Goal: Task Accomplishment & Management: Manage account settings

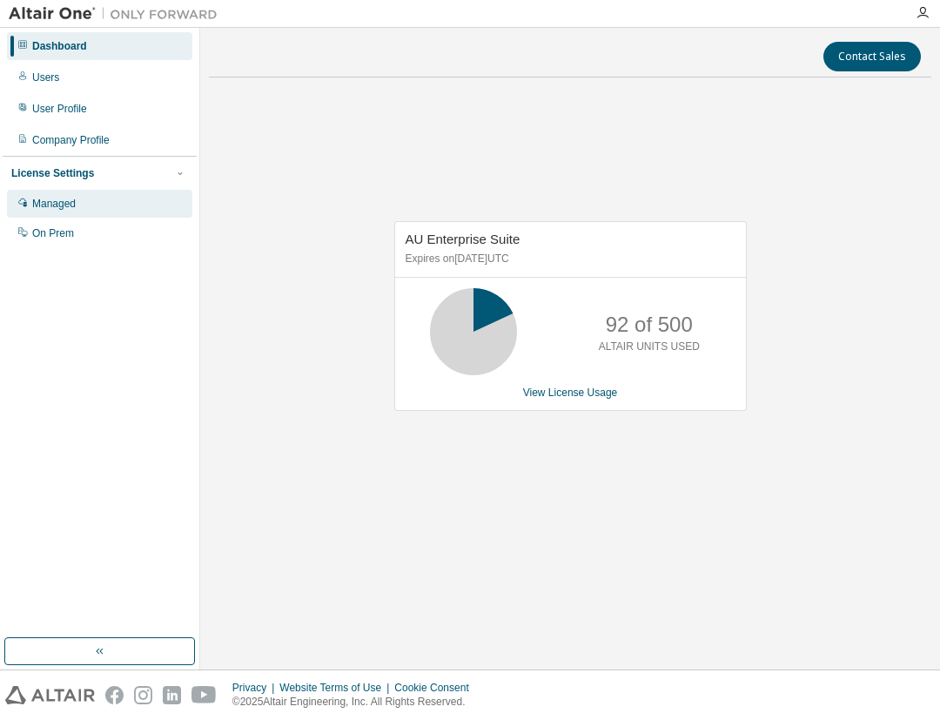
click at [59, 211] on div "Managed" at bounding box center [99, 204] width 185 height 28
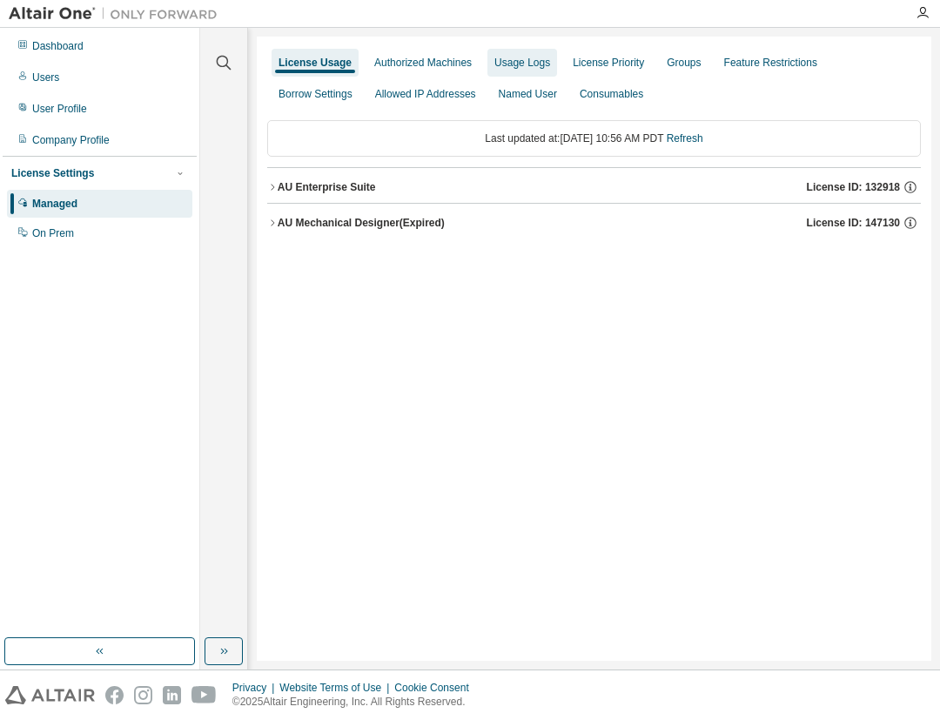
click at [524, 64] on div "Usage Logs" at bounding box center [523, 63] width 56 height 14
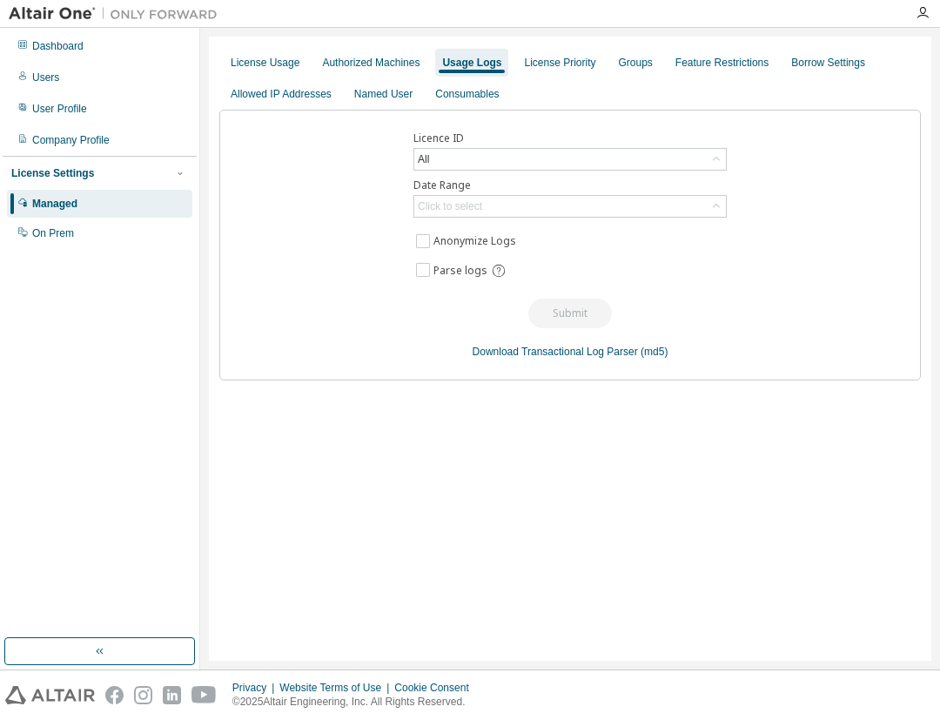
click at [74, 31] on div "Dashboard Users User Profile Company Profile License Settings Managed On Prem" at bounding box center [100, 139] width 194 height 219
click at [71, 37] on div "Dashboard" at bounding box center [99, 46] width 185 height 28
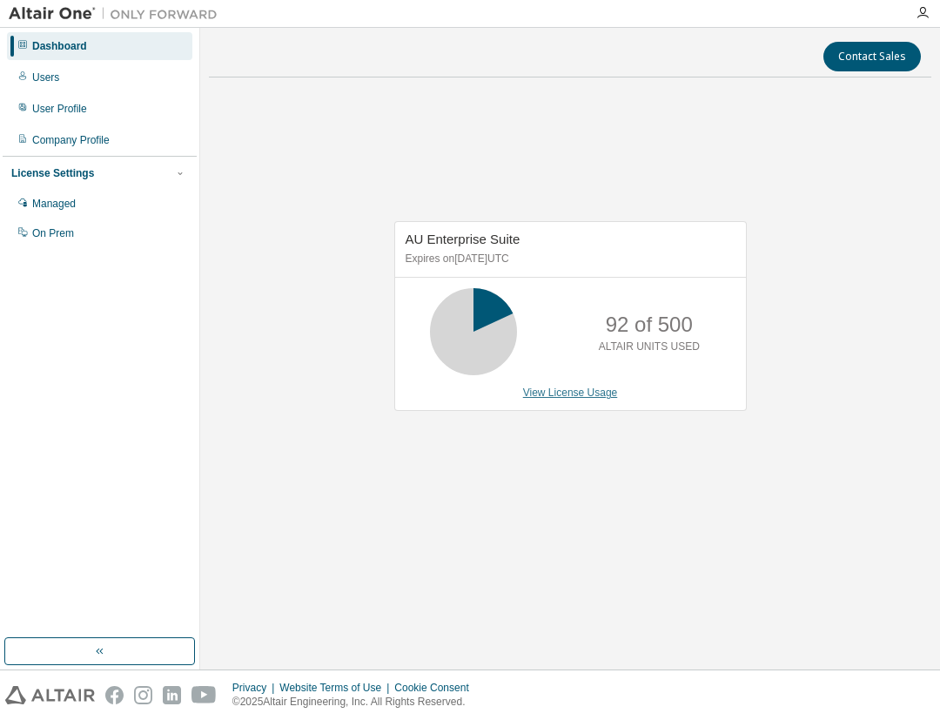
click at [555, 394] on link "View License Usage" at bounding box center [570, 393] width 95 height 12
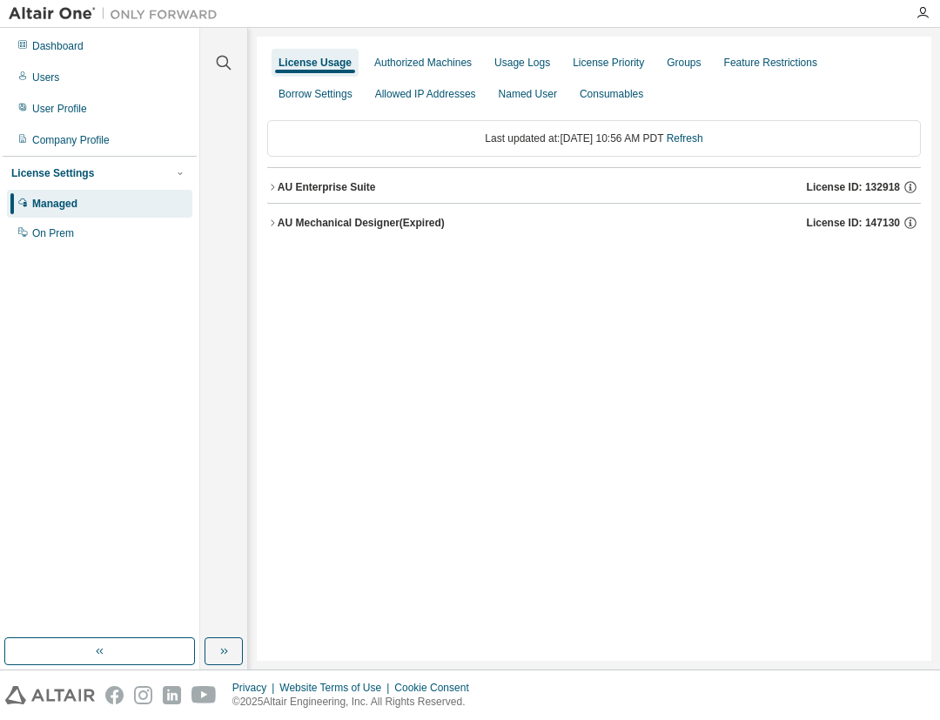
click at [271, 190] on icon "button" at bounding box center [272, 187] width 10 height 10
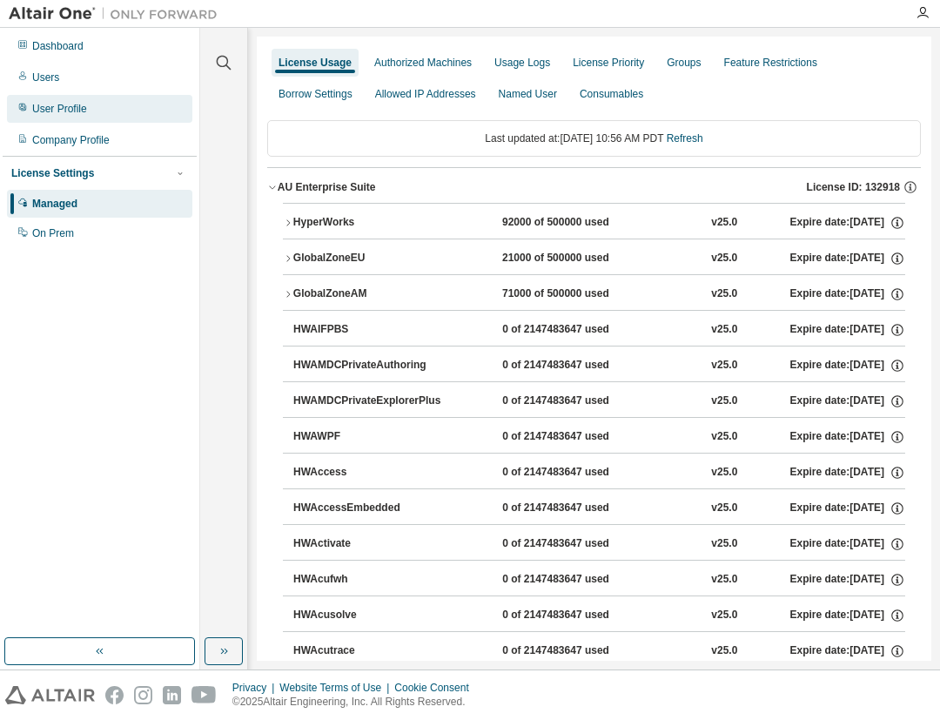
click at [57, 112] on div "User Profile" at bounding box center [59, 109] width 55 height 14
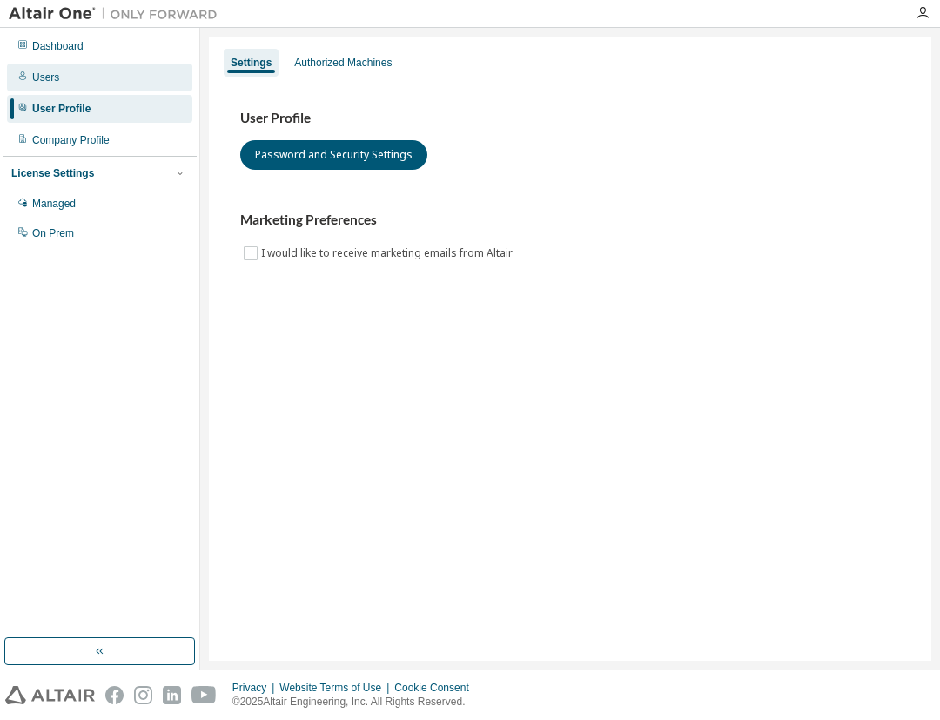
click at [57, 71] on div "Users" at bounding box center [45, 78] width 27 height 14
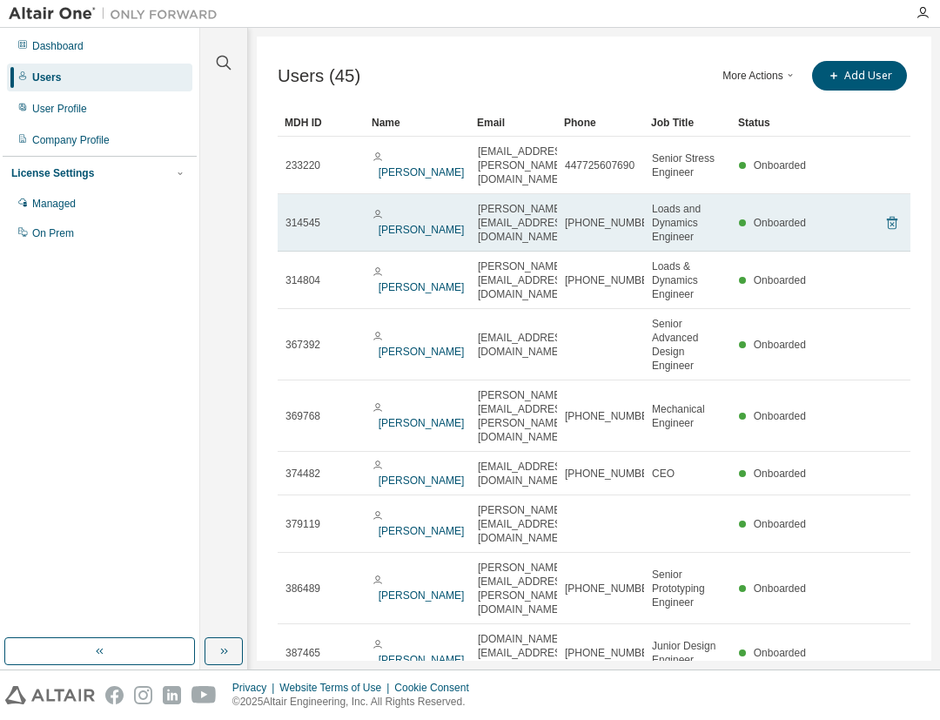
click at [890, 222] on icon at bounding box center [892, 224] width 4 height 4
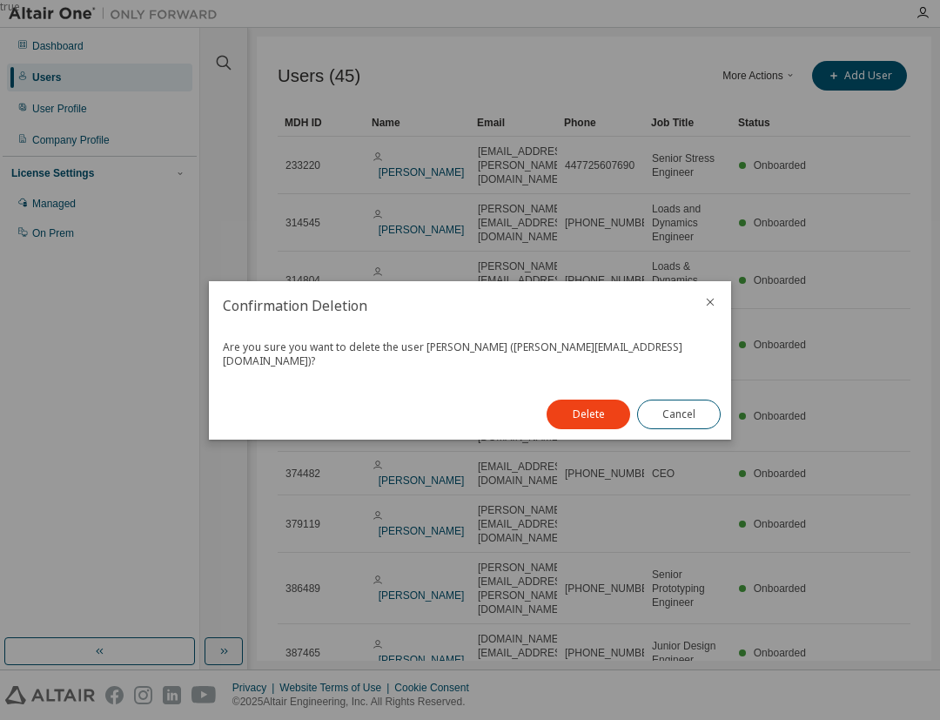
click at [710, 309] on icon "close" at bounding box center [711, 302] width 14 height 14
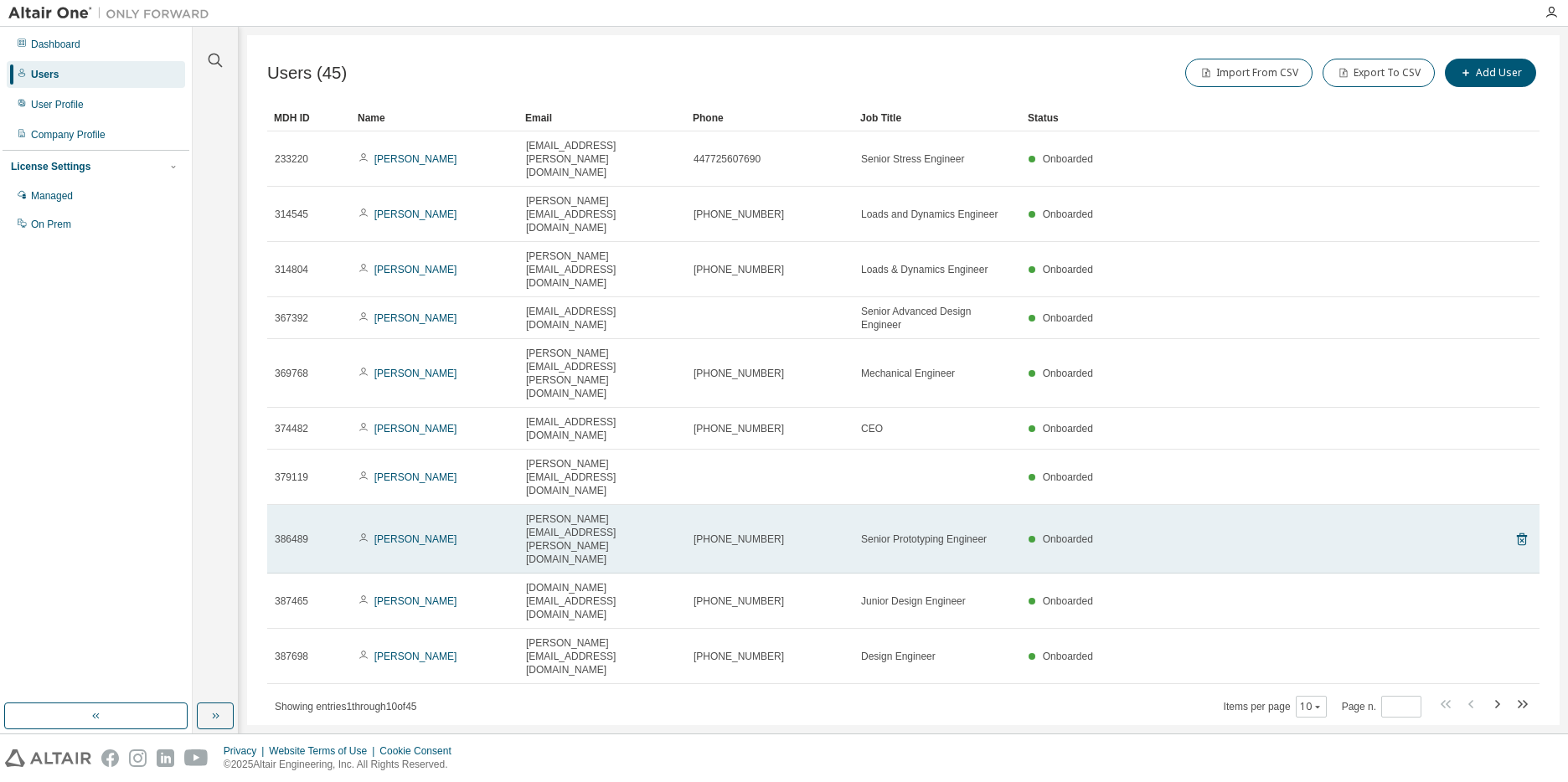
click at [904, 505] on td "Onboarded" at bounding box center [1239, 539] width 438 height 68
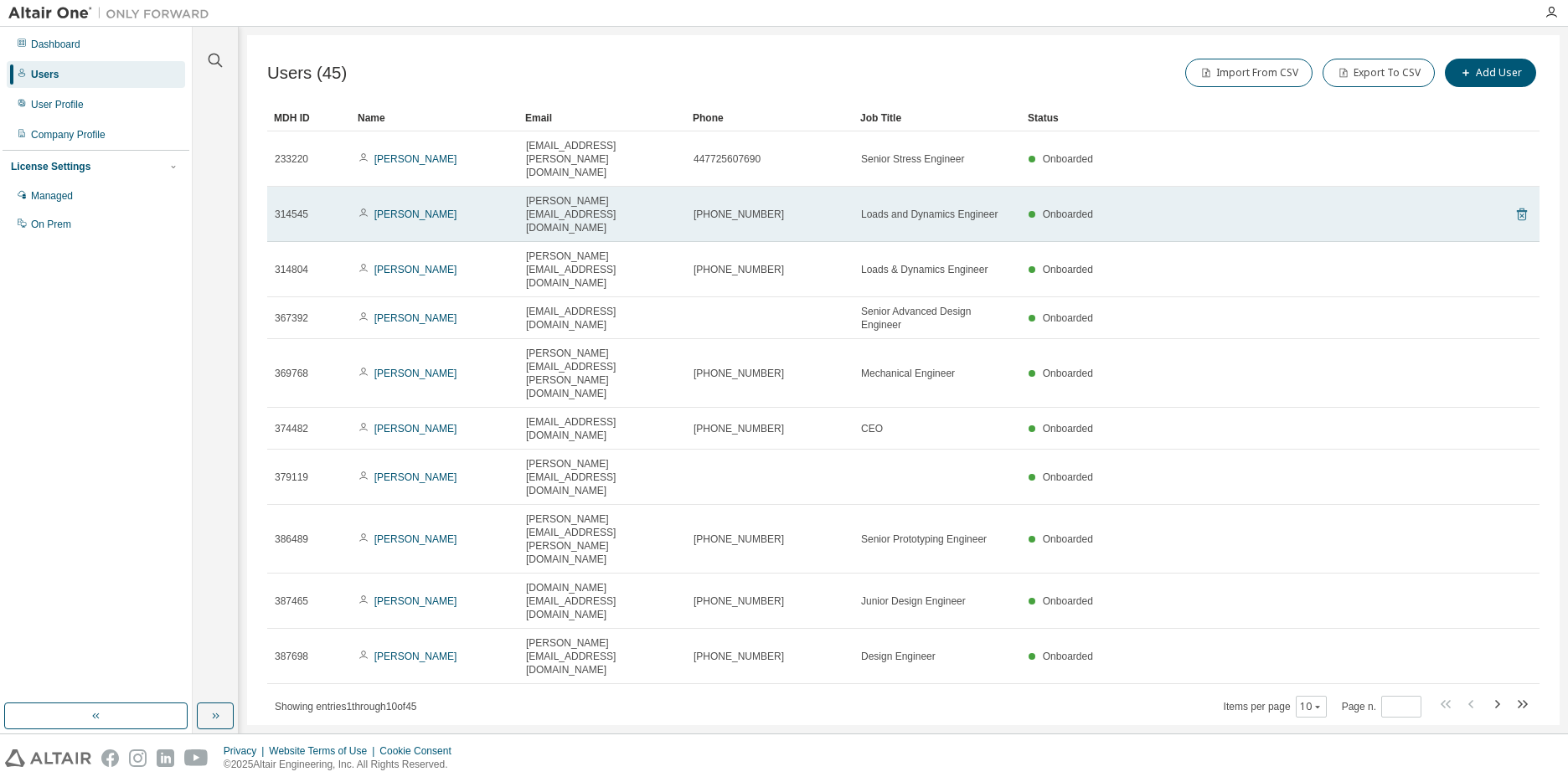
click at [904, 209] on icon at bounding box center [1522, 214] width 10 height 13
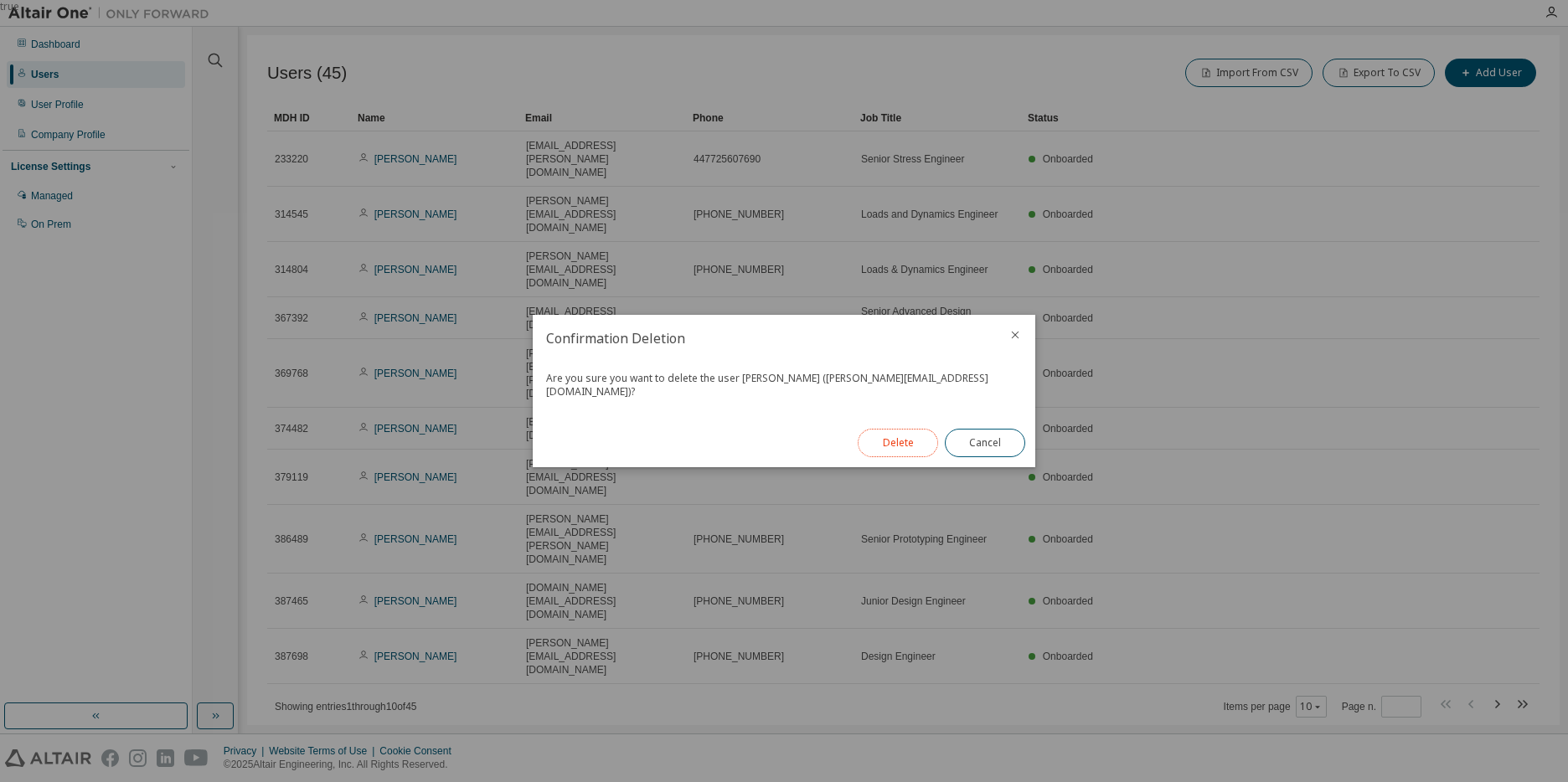
click at [881, 438] on button "Delete" at bounding box center [898, 443] width 81 height 29
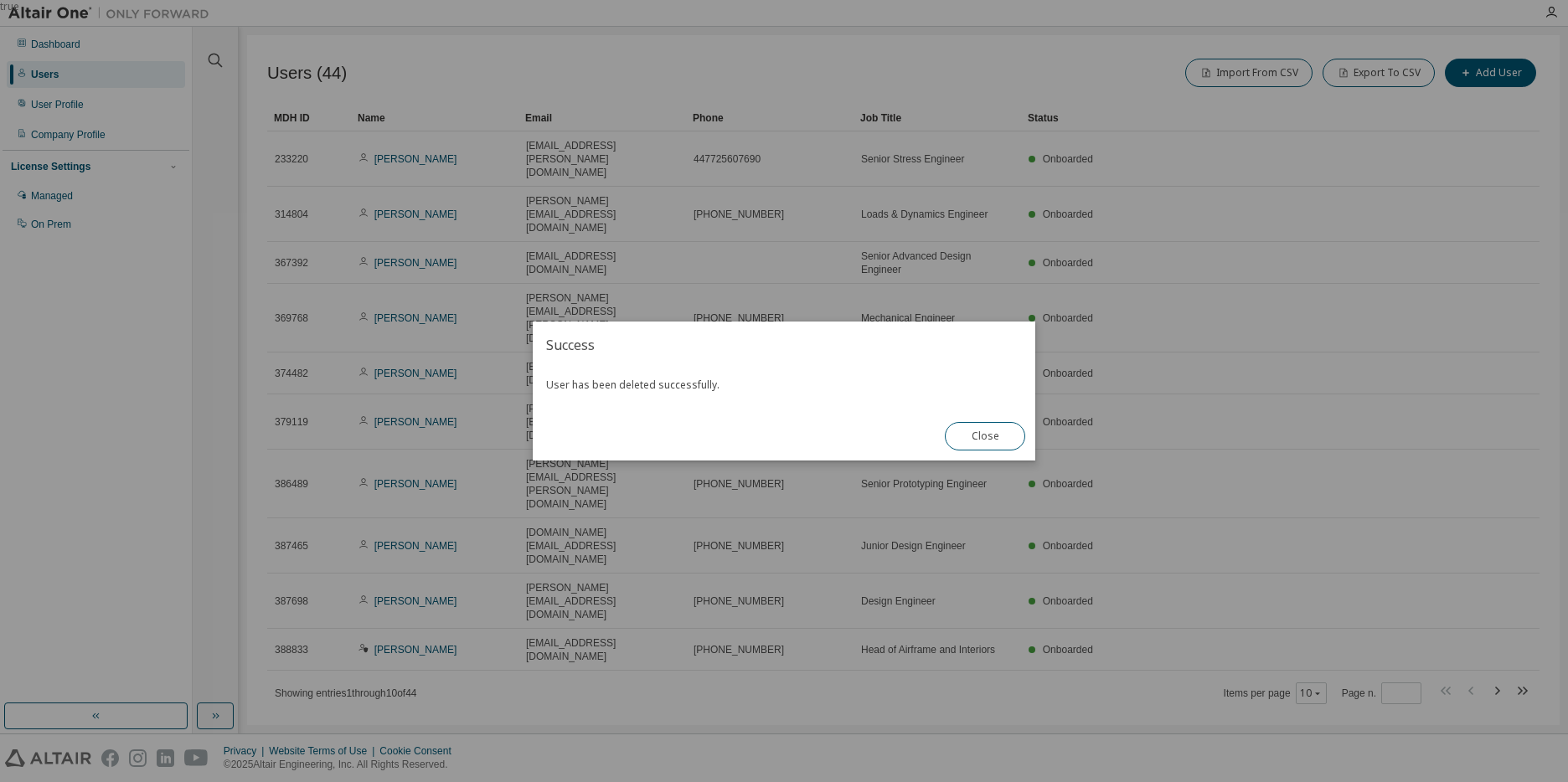
click at [470, 487] on div "true" at bounding box center [784, 391] width 1568 height 782
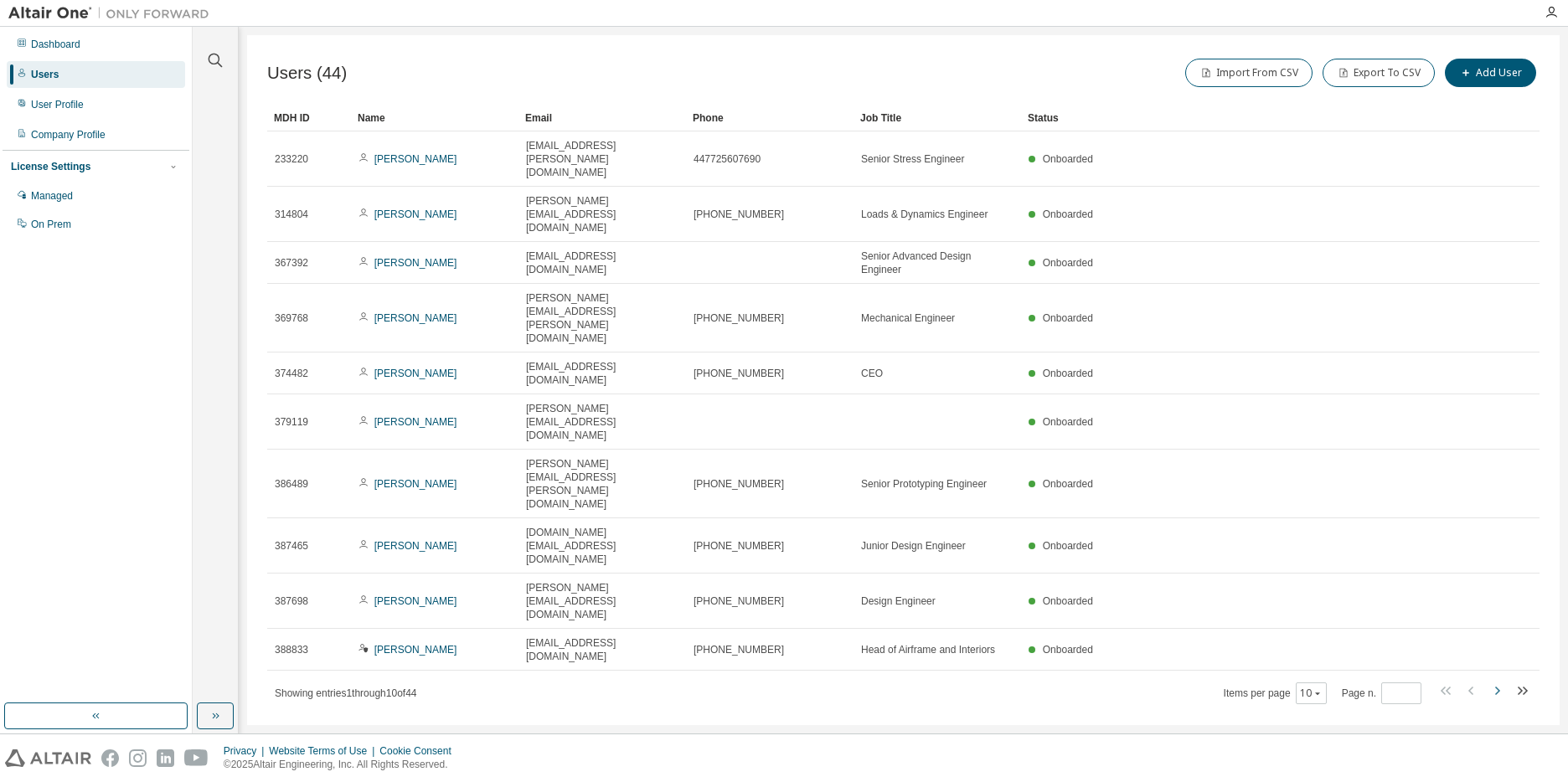
click at [904, 681] on icon "button" at bounding box center [1497, 691] width 20 height 20
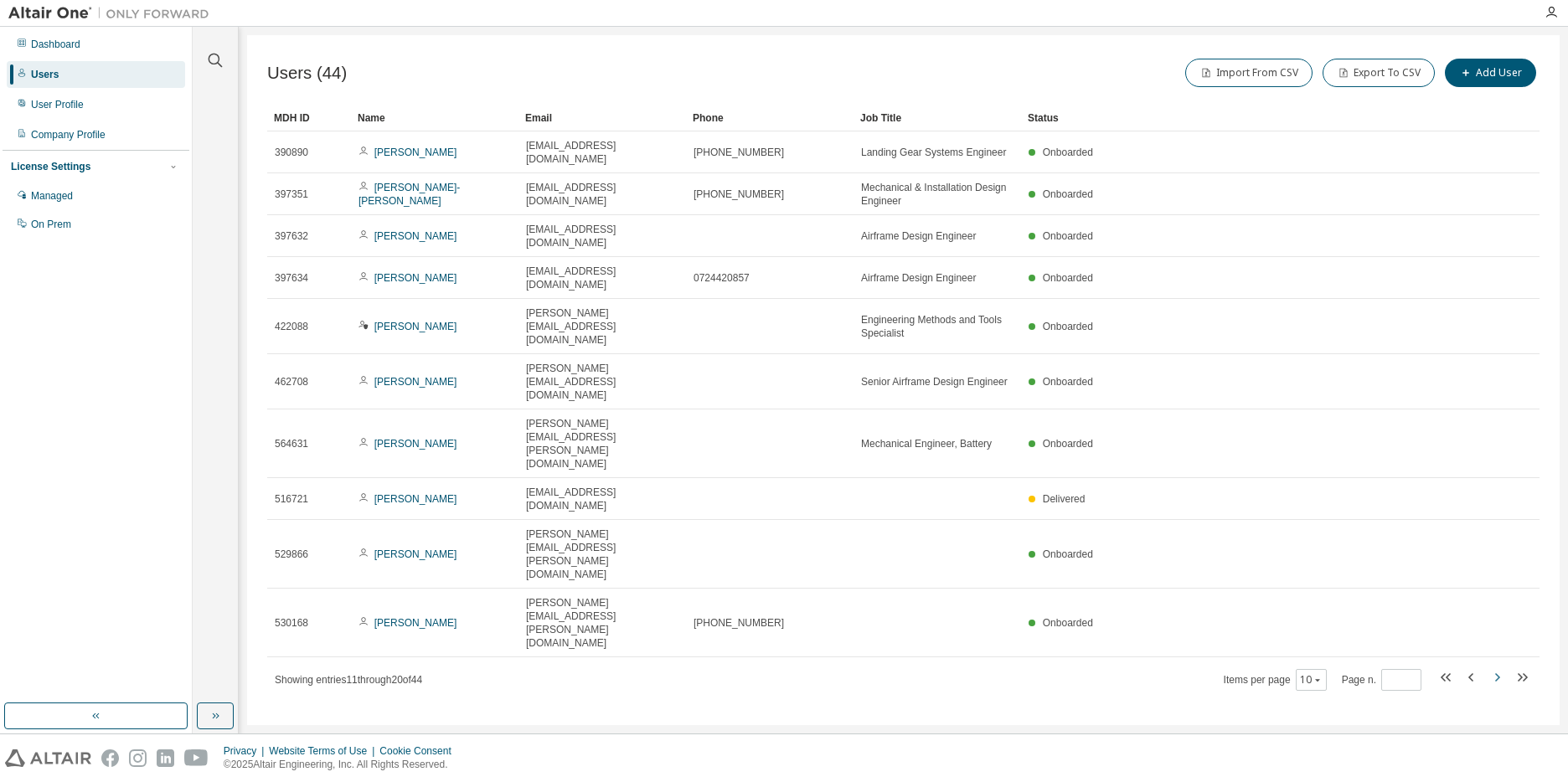
click at [904, 589] on tr "530168 Alain Cuenca alain.cuenca@heartaerospace.com +46733004862 Onboarded" at bounding box center [903, 622] width 1273 height 68
click at [904, 668] on icon "button" at bounding box center [1497, 677] width 20 height 20
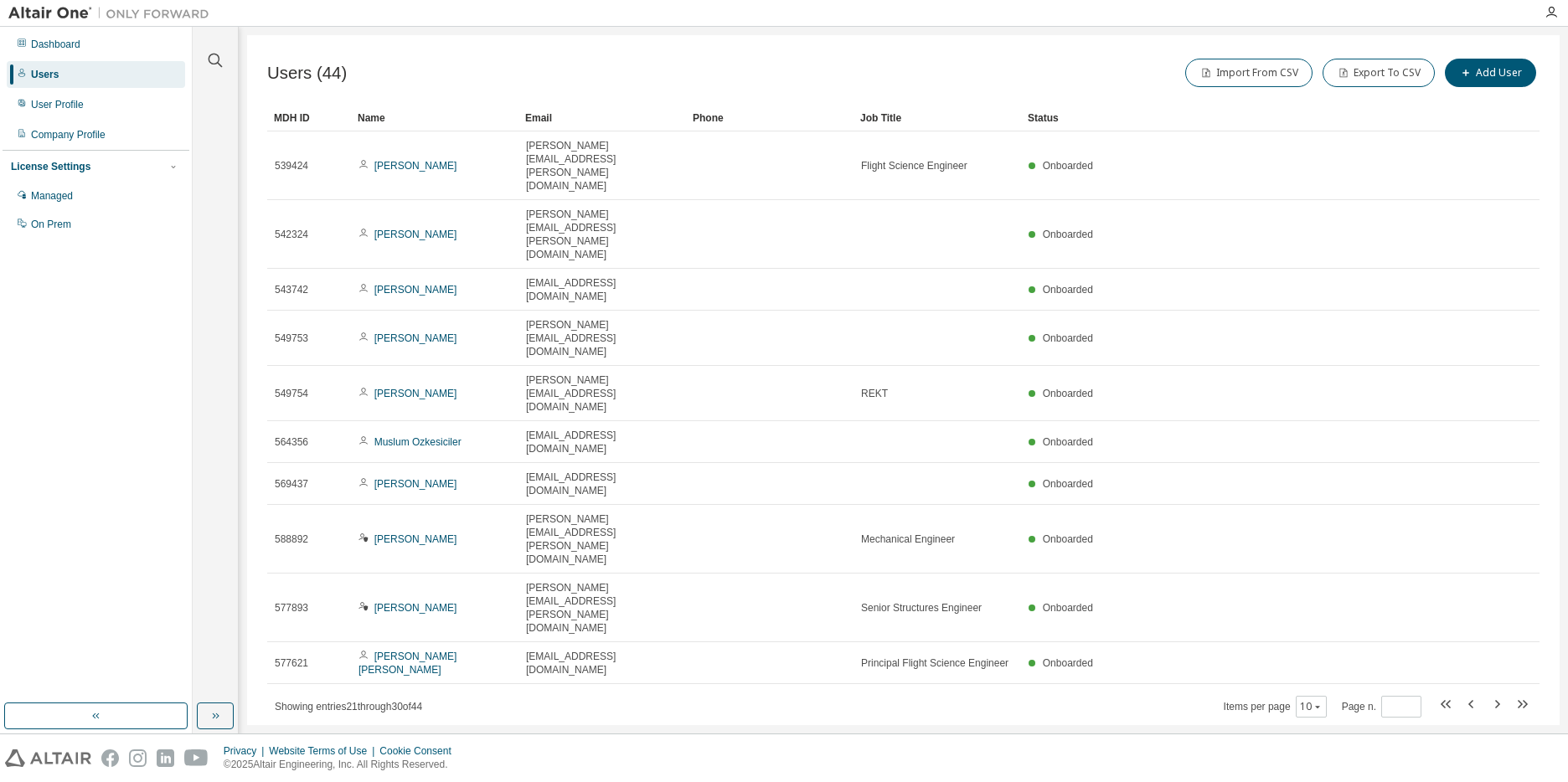
click at [904, 477] on div "Users (44) Import From CSV Export To CSV Add User Clear Load Save Save As Field…" at bounding box center [903, 380] width 1312 height 690
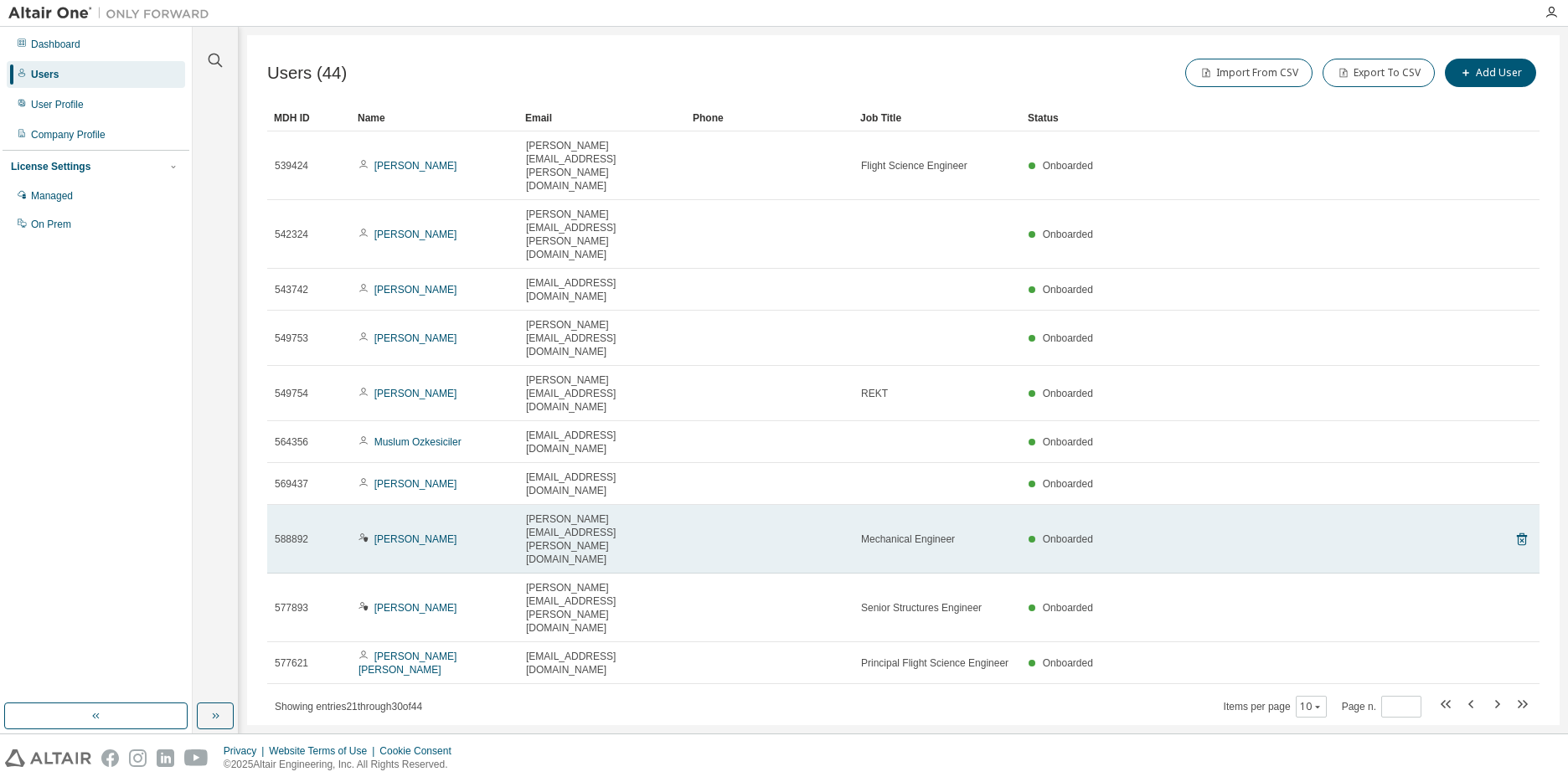
click at [365, 537] on icon at bounding box center [366, 539] width 4 height 5
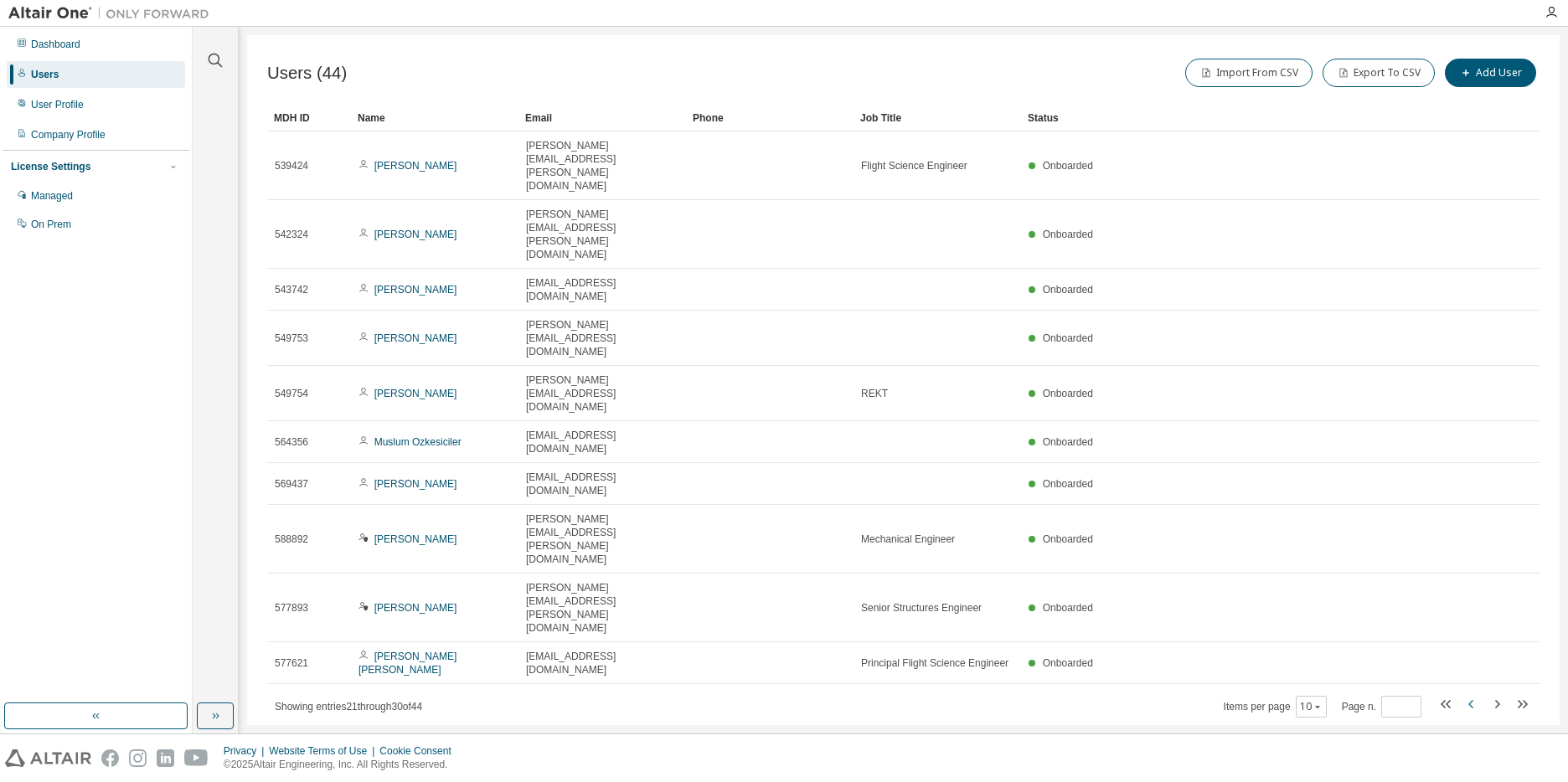
drag, startPoint x: 1467, startPoint y: 438, endPoint x: 1475, endPoint y: 447, distance: 12.0
click at [904, 440] on div "MDH ID Name Email Phone Job Title Status 539424 Andres Blair andres.blair@heart…" at bounding box center [903, 412] width 1273 height 614
click at [904, 692] on icon "button" at bounding box center [1471, 704] width 20 height 20
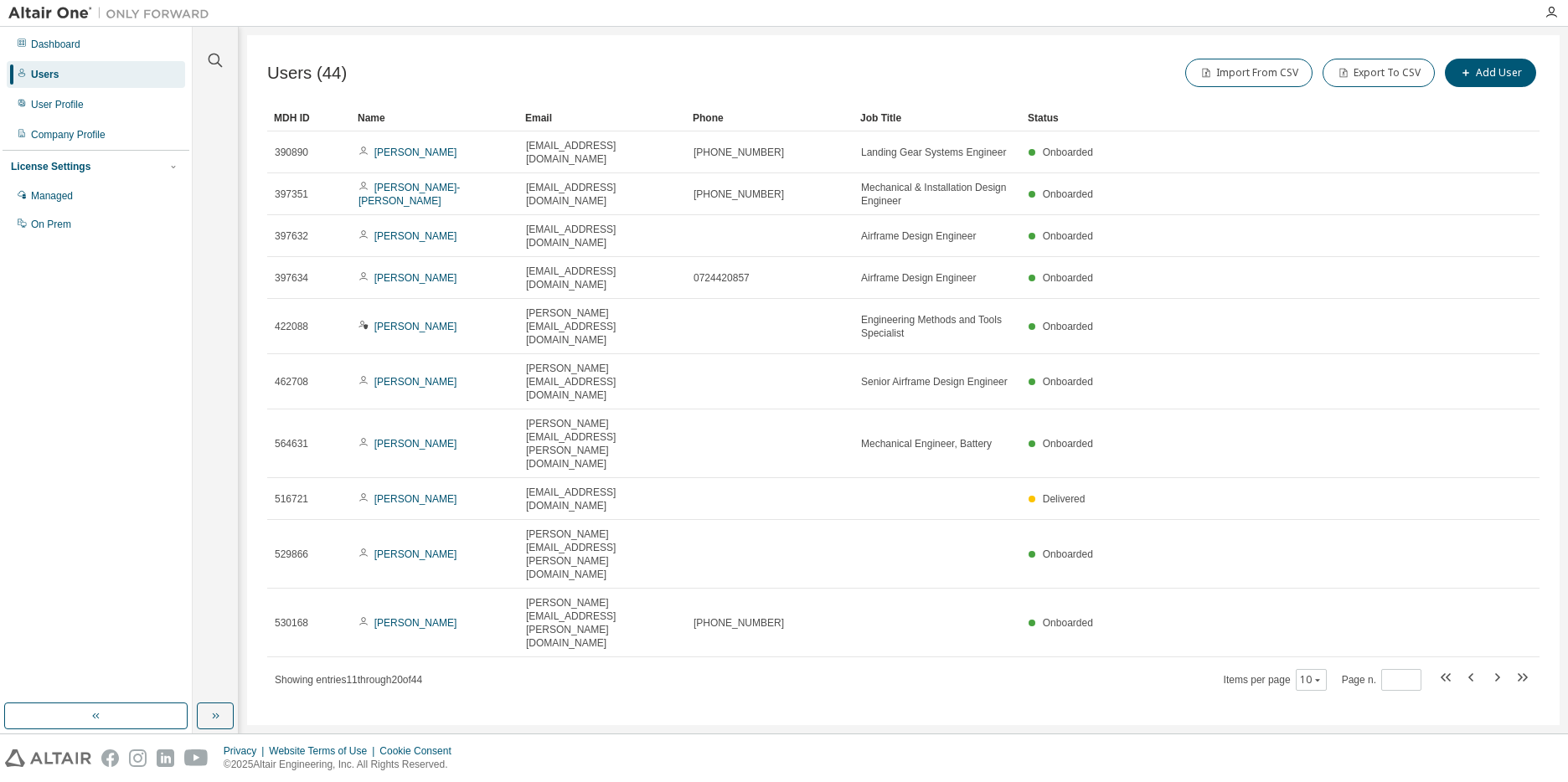
click at [904, 668] on icon "button" at bounding box center [1471, 677] width 20 height 20
type input "*"
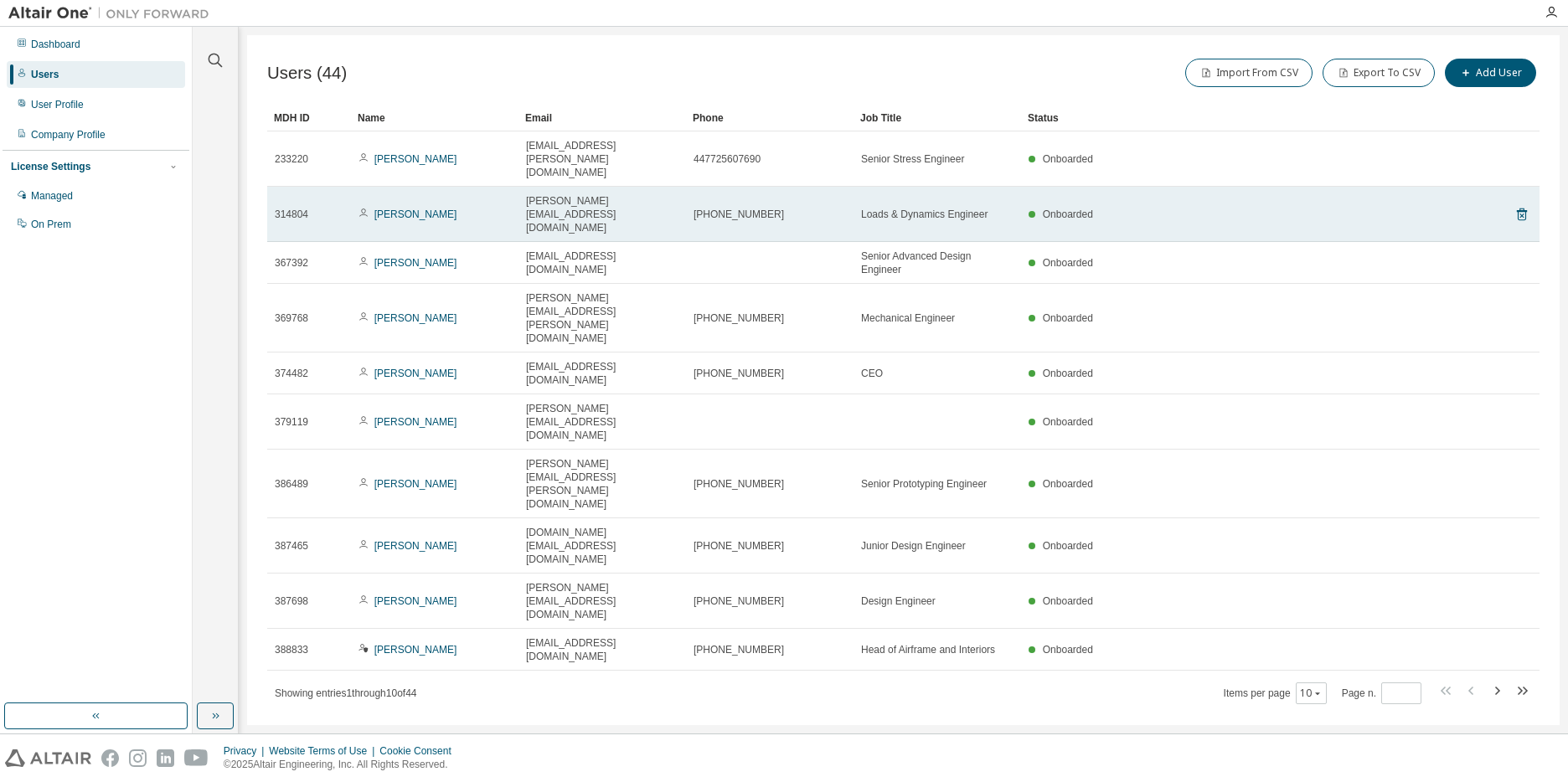
click at [904, 187] on tr "314804 Johan Lindgren johan.lindgren@heartaerospace.com +46733004052 Loads & Dy…" at bounding box center [903, 214] width 1273 height 55
click at [904, 214] on icon at bounding box center [1521, 215] width 4 height 4
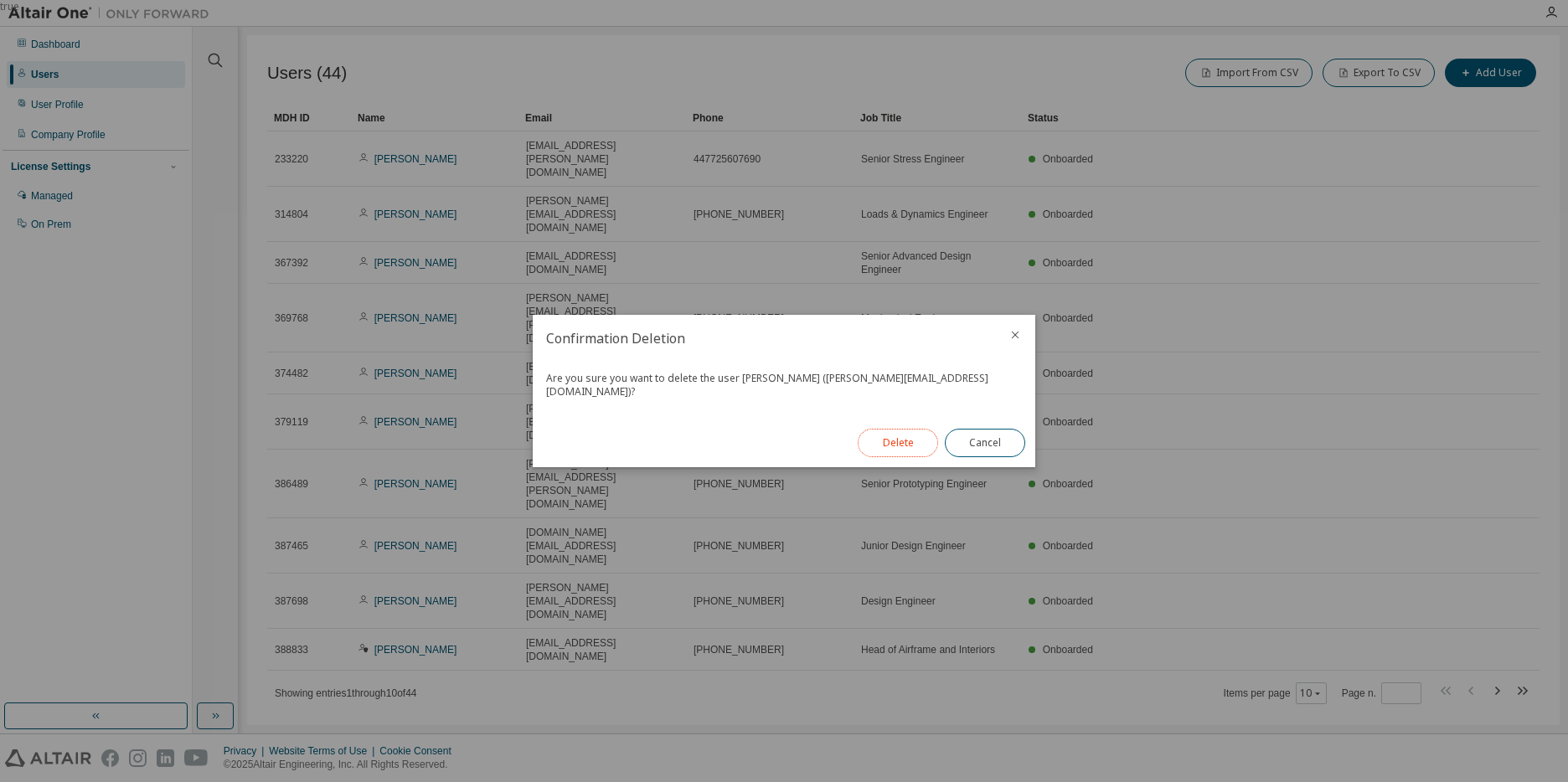
click at [902, 445] on button "Delete" at bounding box center [898, 443] width 81 height 29
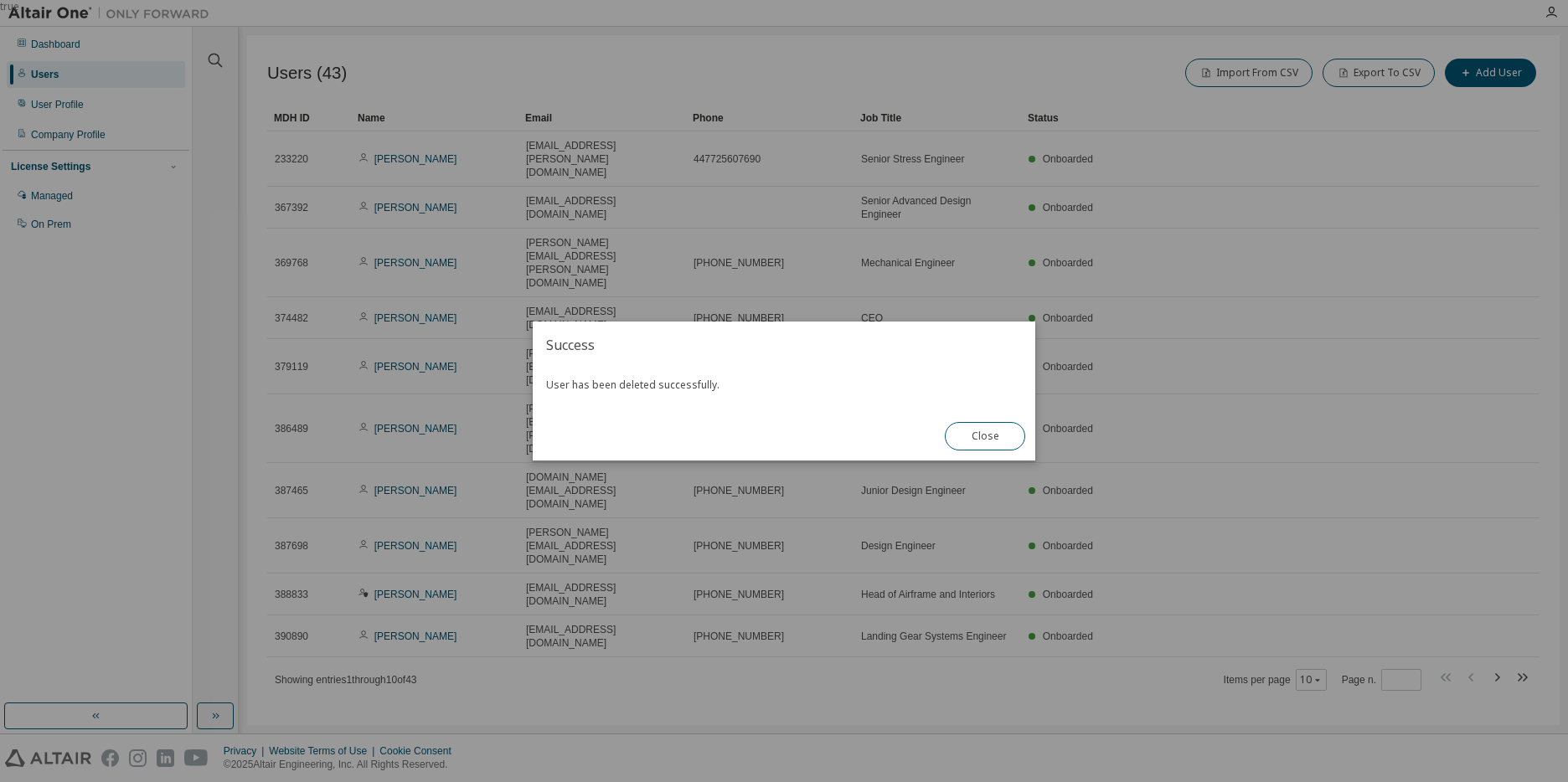
click at [808, 542] on div "true" at bounding box center [784, 391] width 1568 height 782
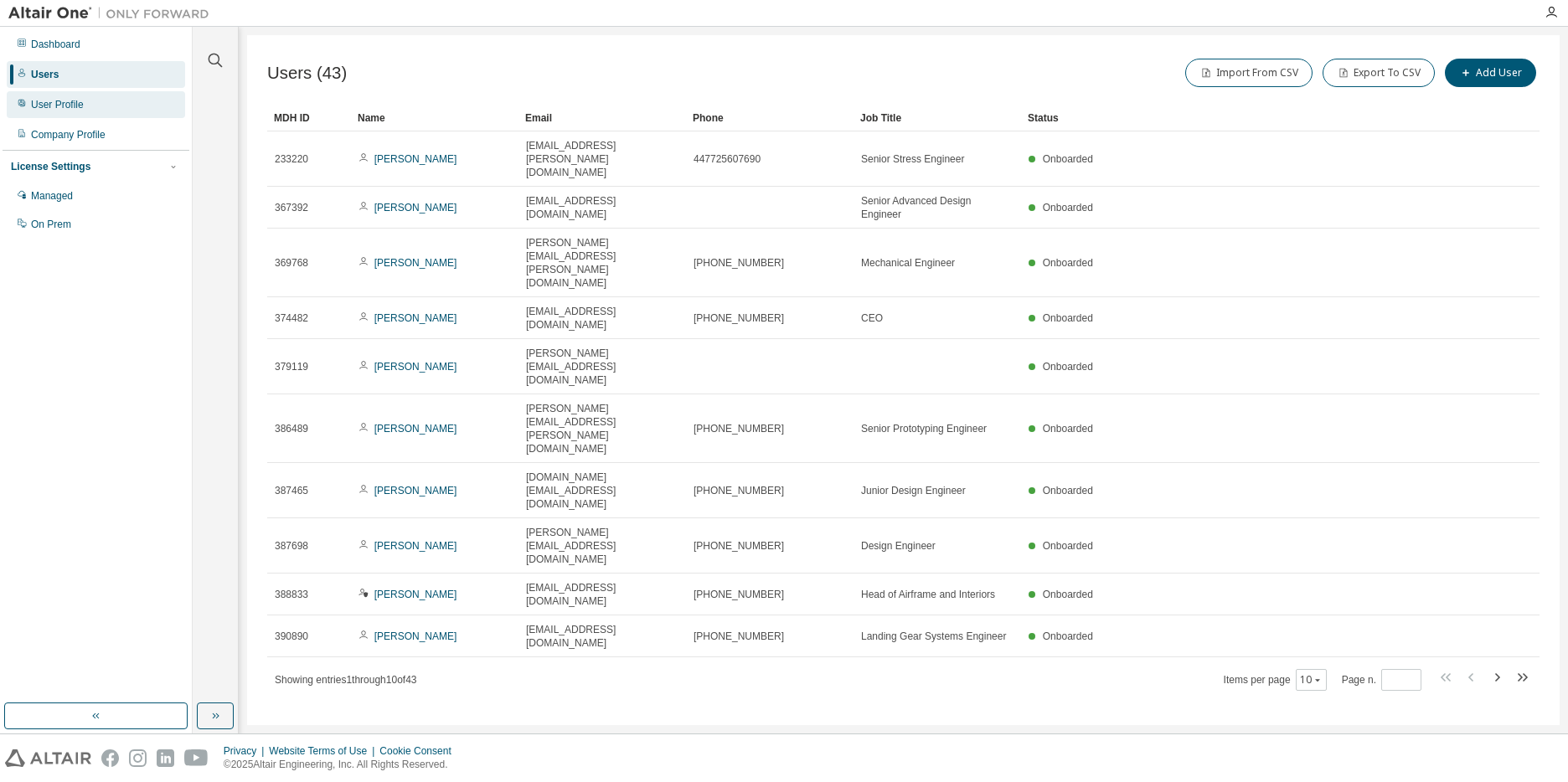
click at [62, 113] on div "User Profile" at bounding box center [95, 105] width 178 height 27
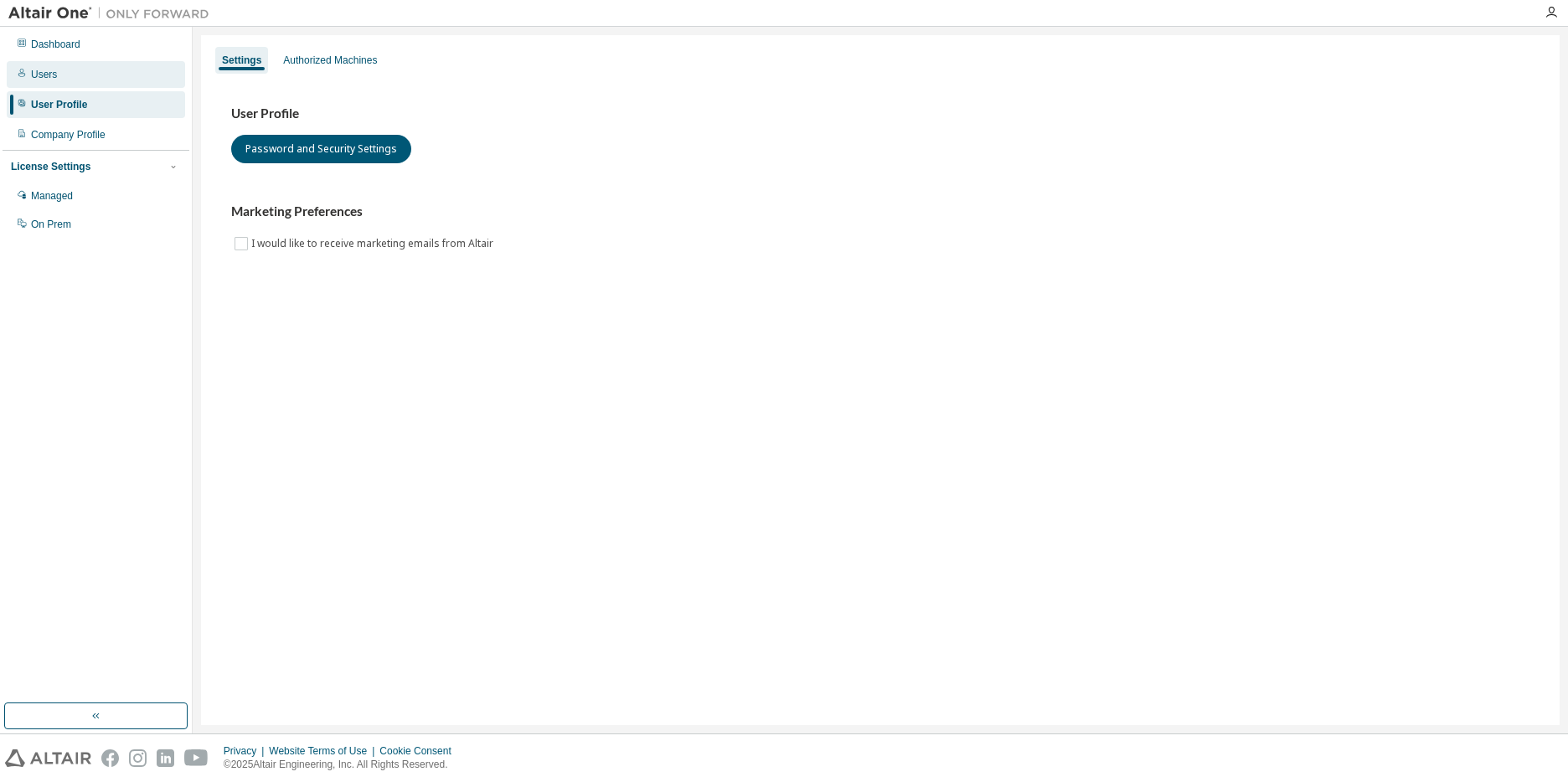
click at [52, 71] on div "Users" at bounding box center [43, 75] width 26 height 13
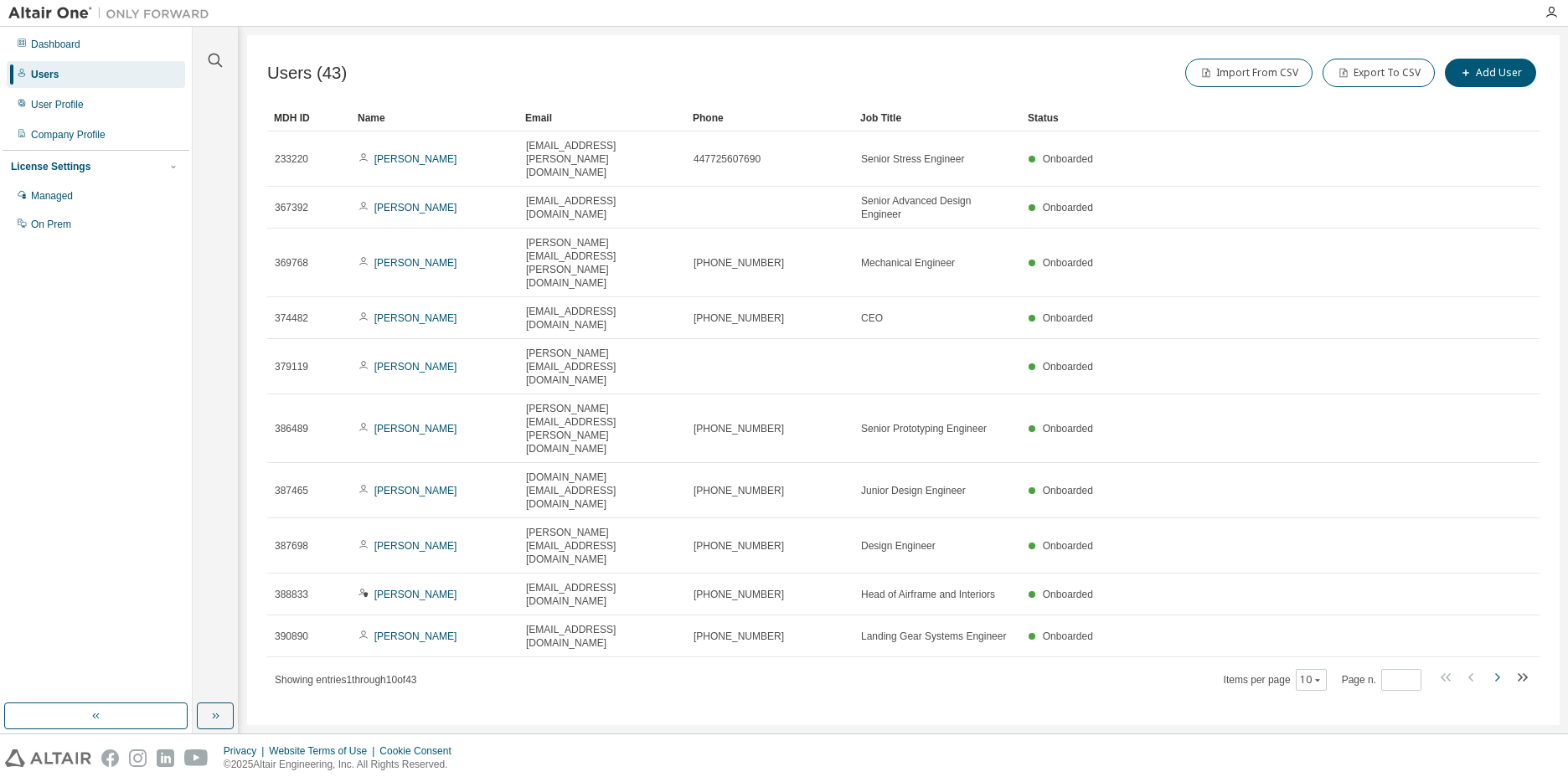
click at [904, 668] on icon "button" at bounding box center [1497, 677] width 20 height 20
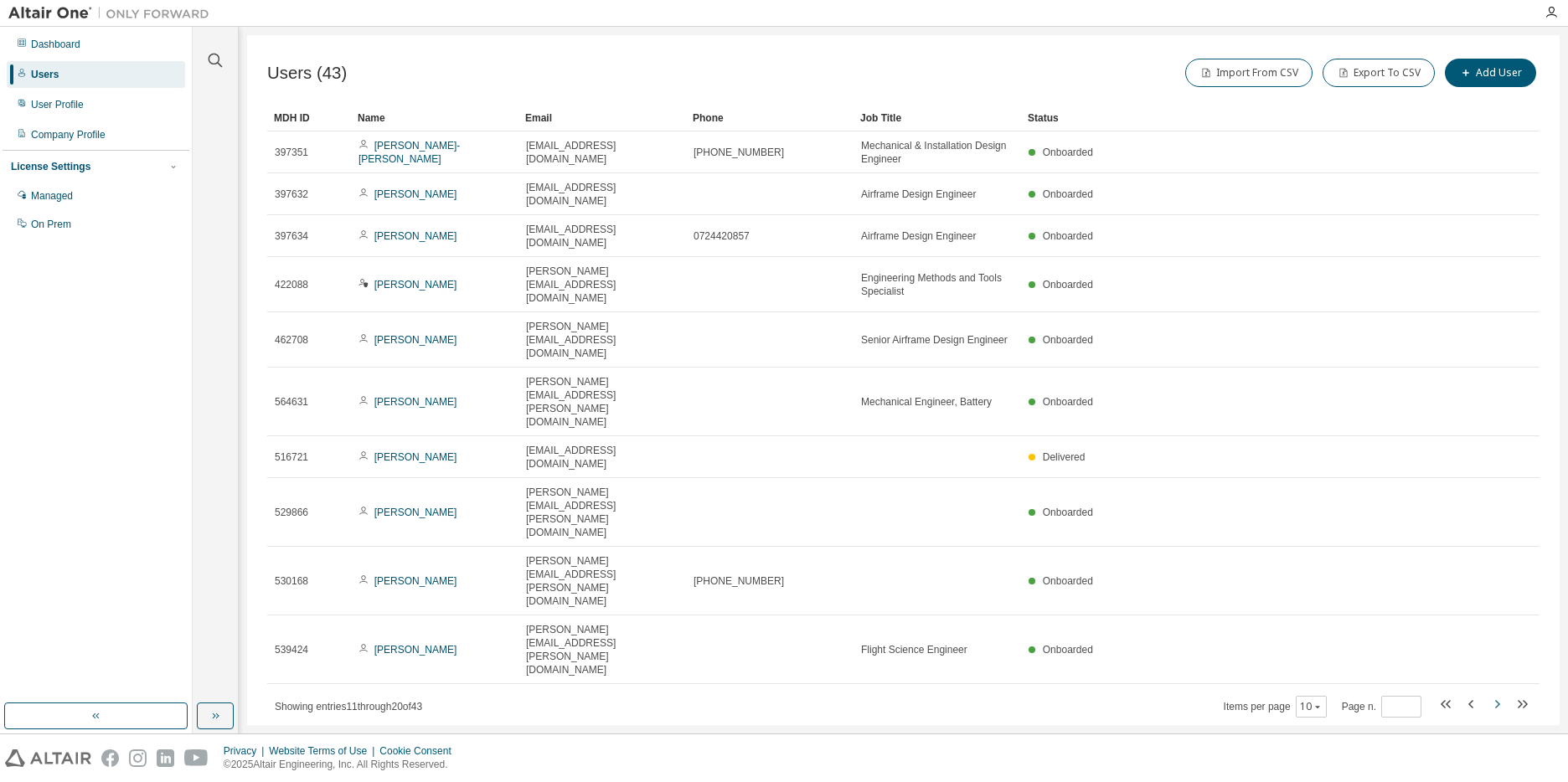
click at [904, 616] on tr "539424 Andres Blair andres.blair@heartaerospace.com Flight Science Engineer Onb…" at bounding box center [903, 649] width 1273 height 68
click at [904, 692] on icon "button" at bounding box center [1497, 704] width 20 height 20
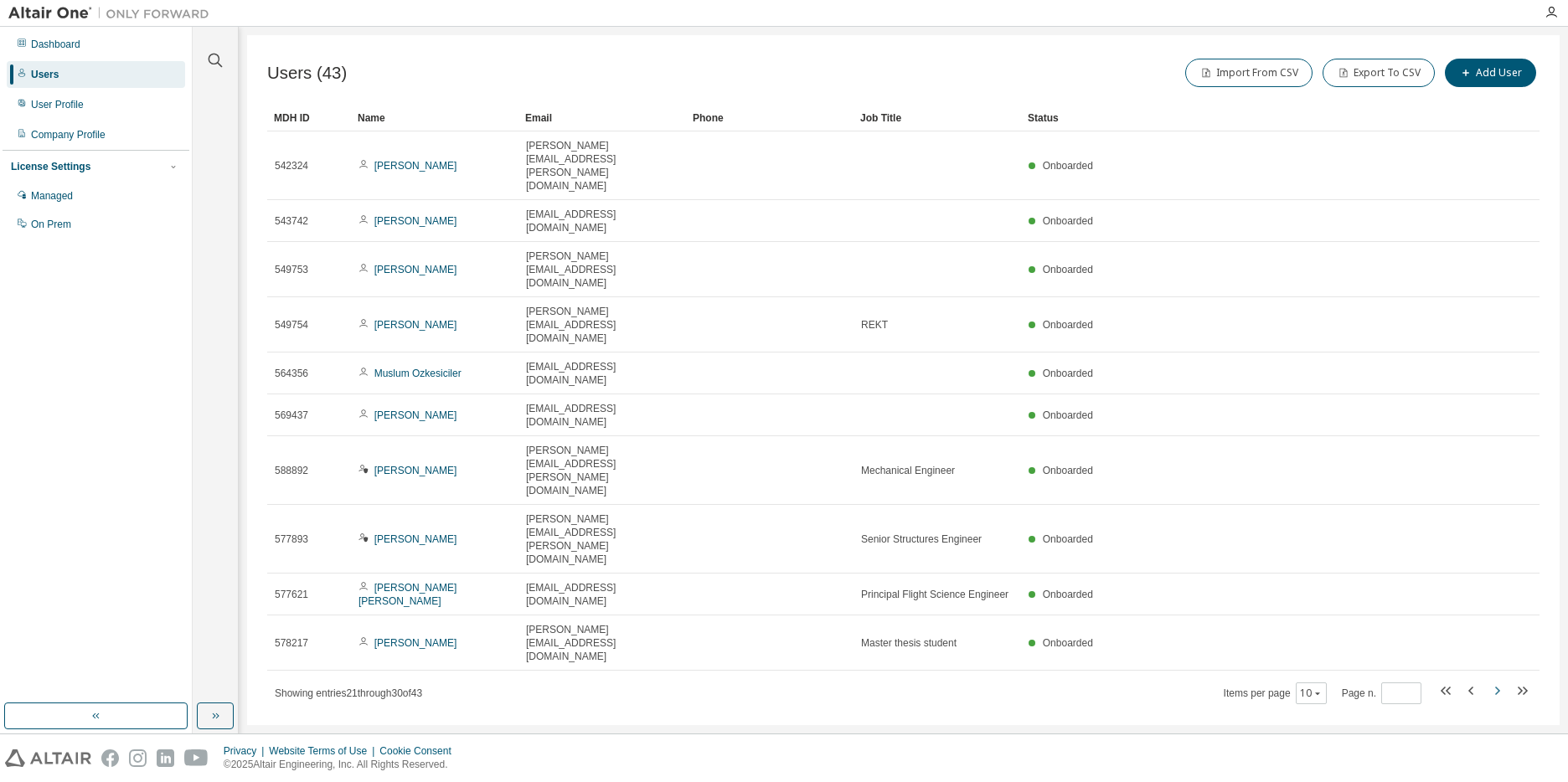
click at [904, 478] on div "Users (43) Import From CSV Export To CSV Add User Clear Load Save Save As Field…" at bounding box center [903, 380] width 1312 height 690
click at [904, 681] on icon "button" at bounding box center [1497, 691] width 20 height 20
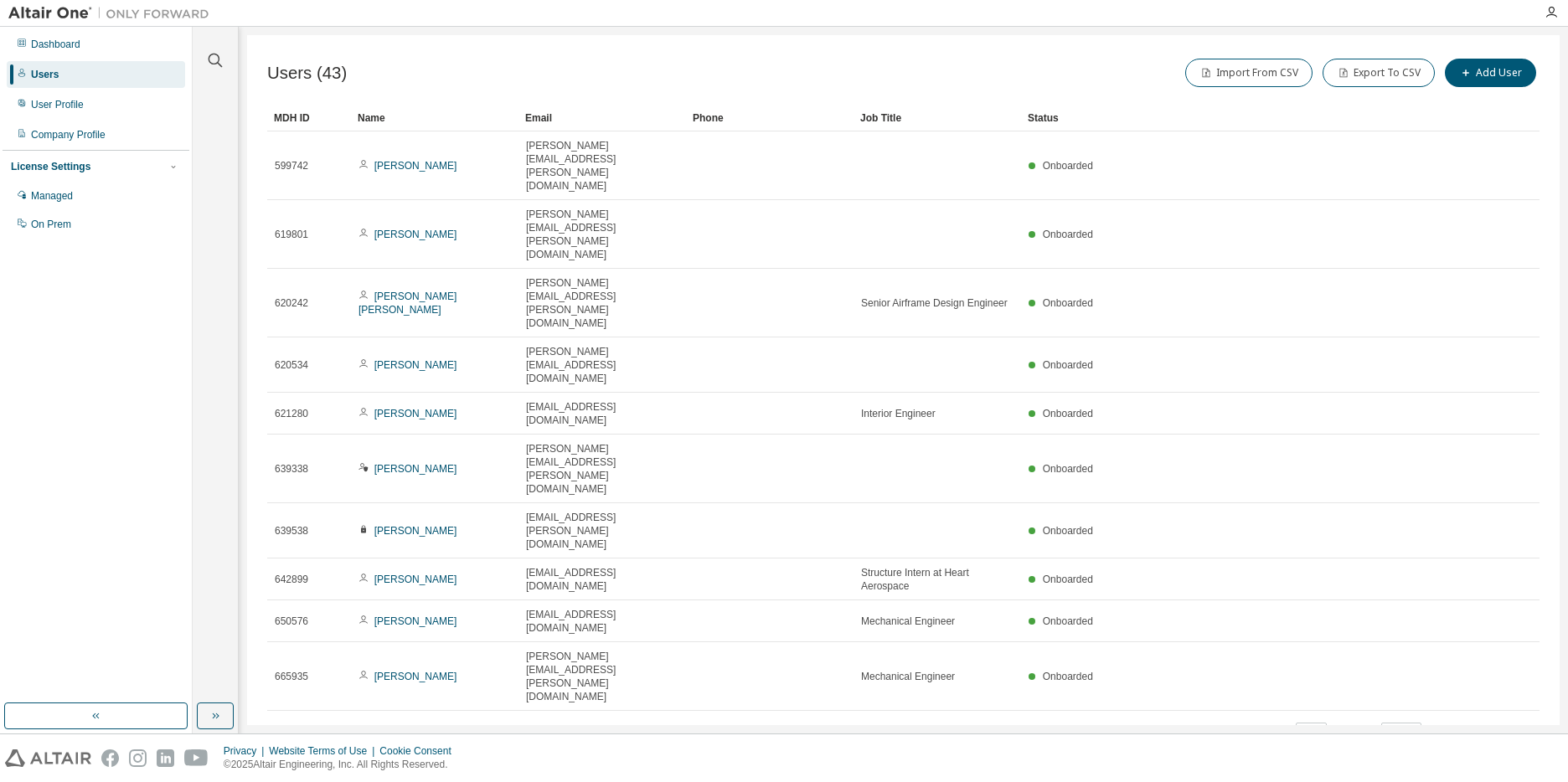
click at [904, 692] on icon "button" at bounding box center [1497, 731] width 5 height 9
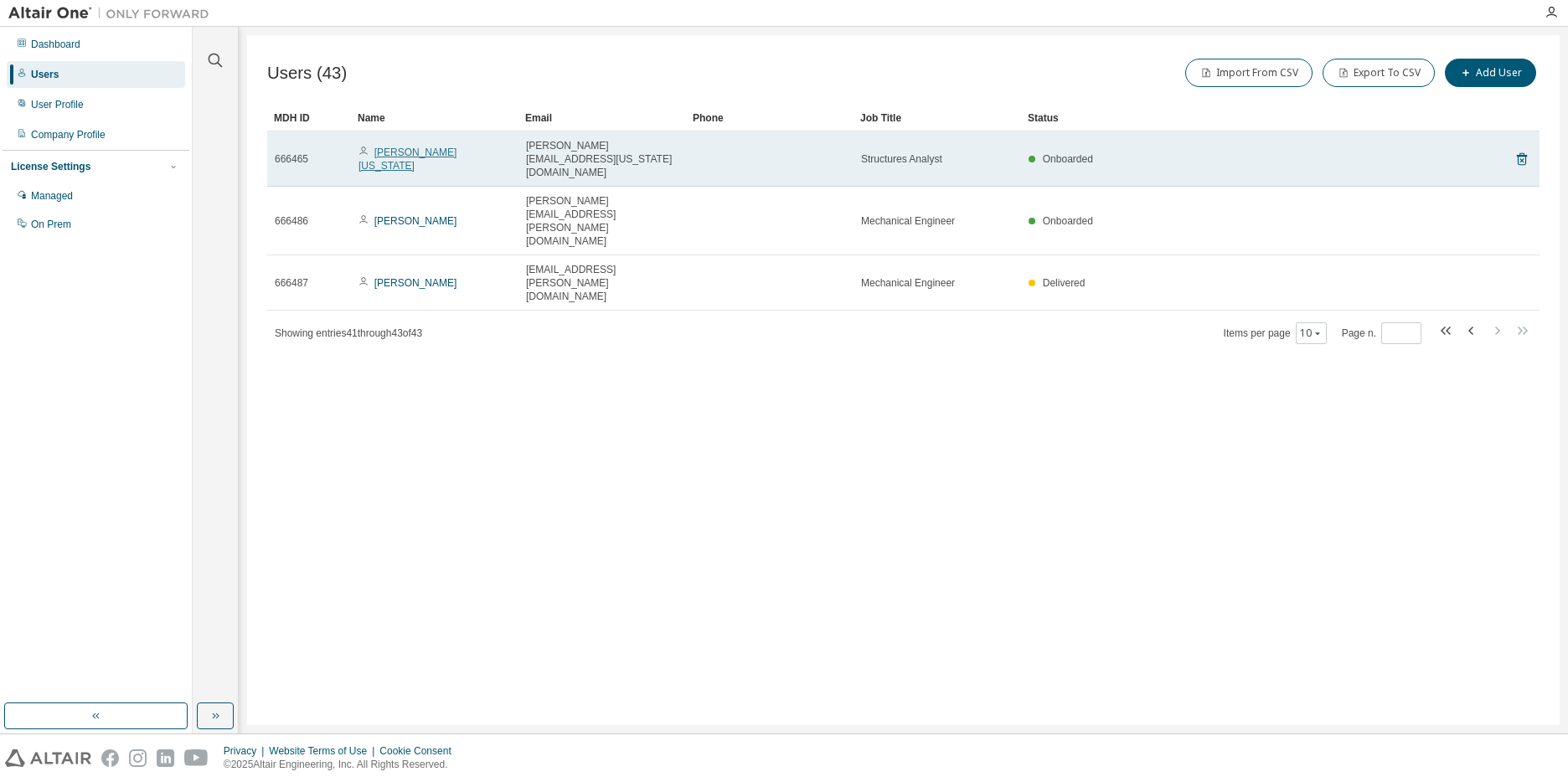
click at [379, 146] on link "Jarrell Washington" at bounding box center [408, 159] width 98 height 25
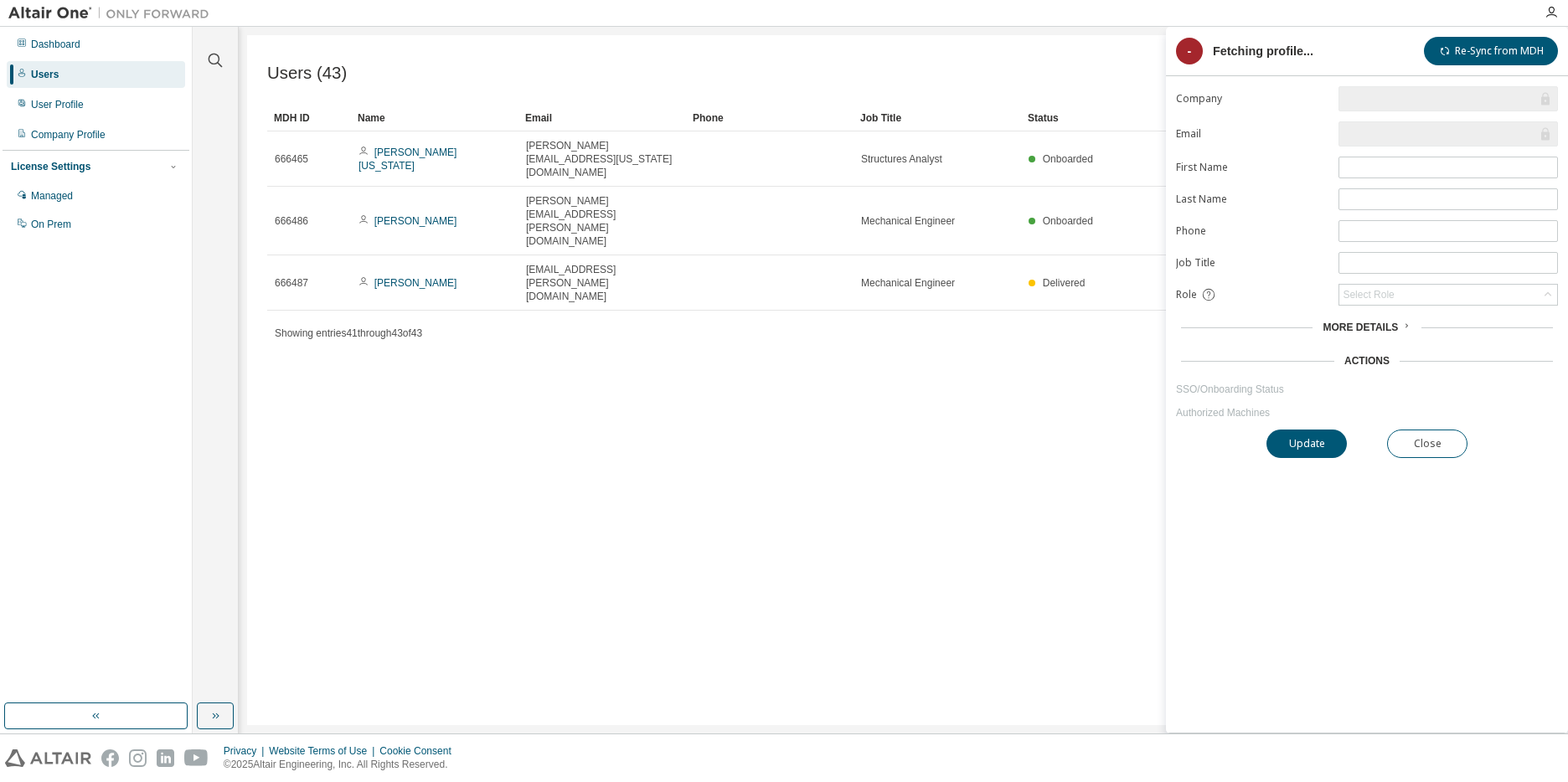
type input "*"
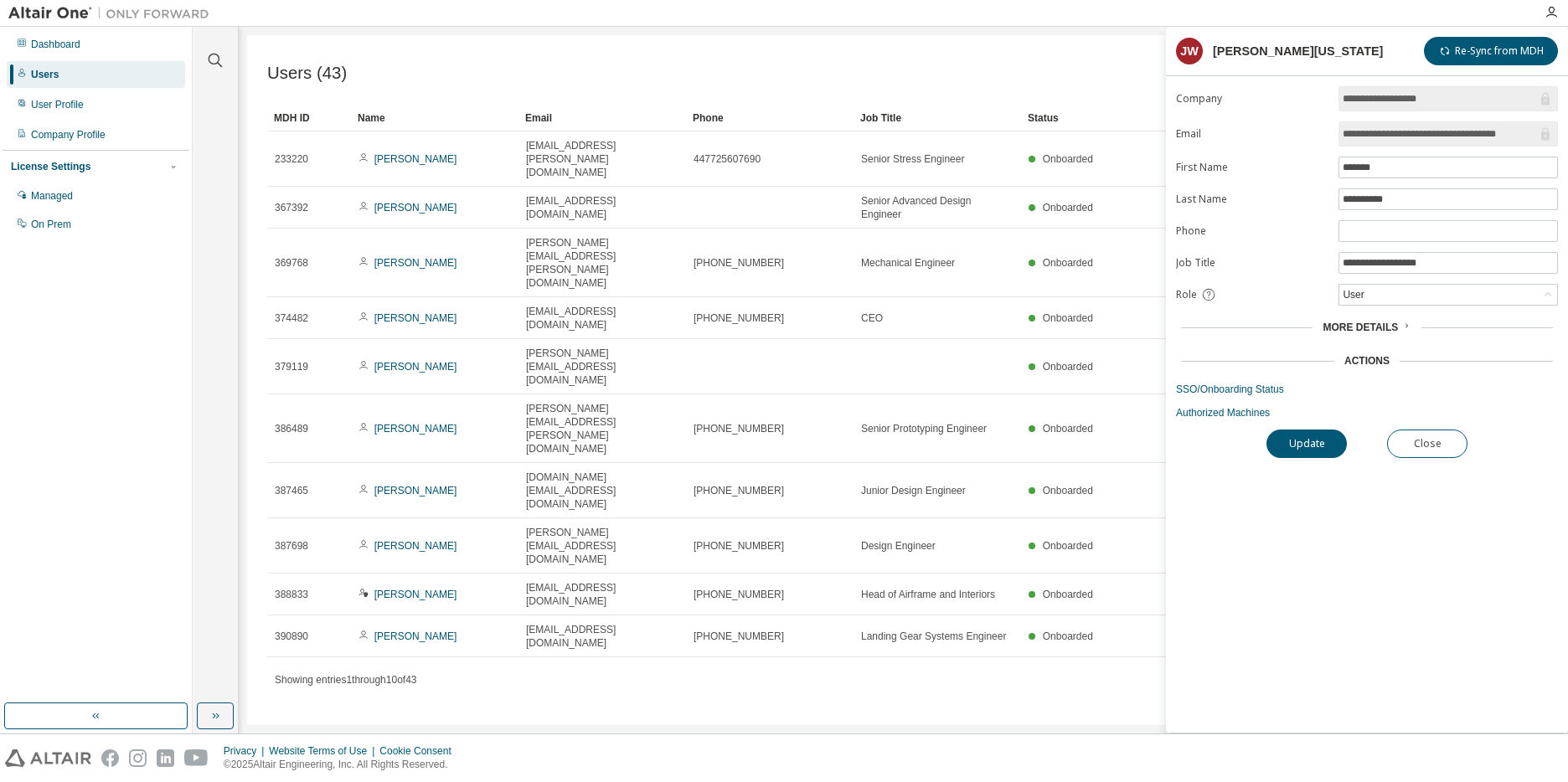
click at [904, 307] on form "**********" at bounding box center [1366, 253] width 382 height 334
click at [904, 301] on div "User" at bounding box center [1448, 294] width 217 height 20
click at [904, 320] on li "Admin" at bounding box center [1448, 316] width 215 height 22
click at [904, 436] on button "Update" at bounding box center [1307, 444] width 81 height 29
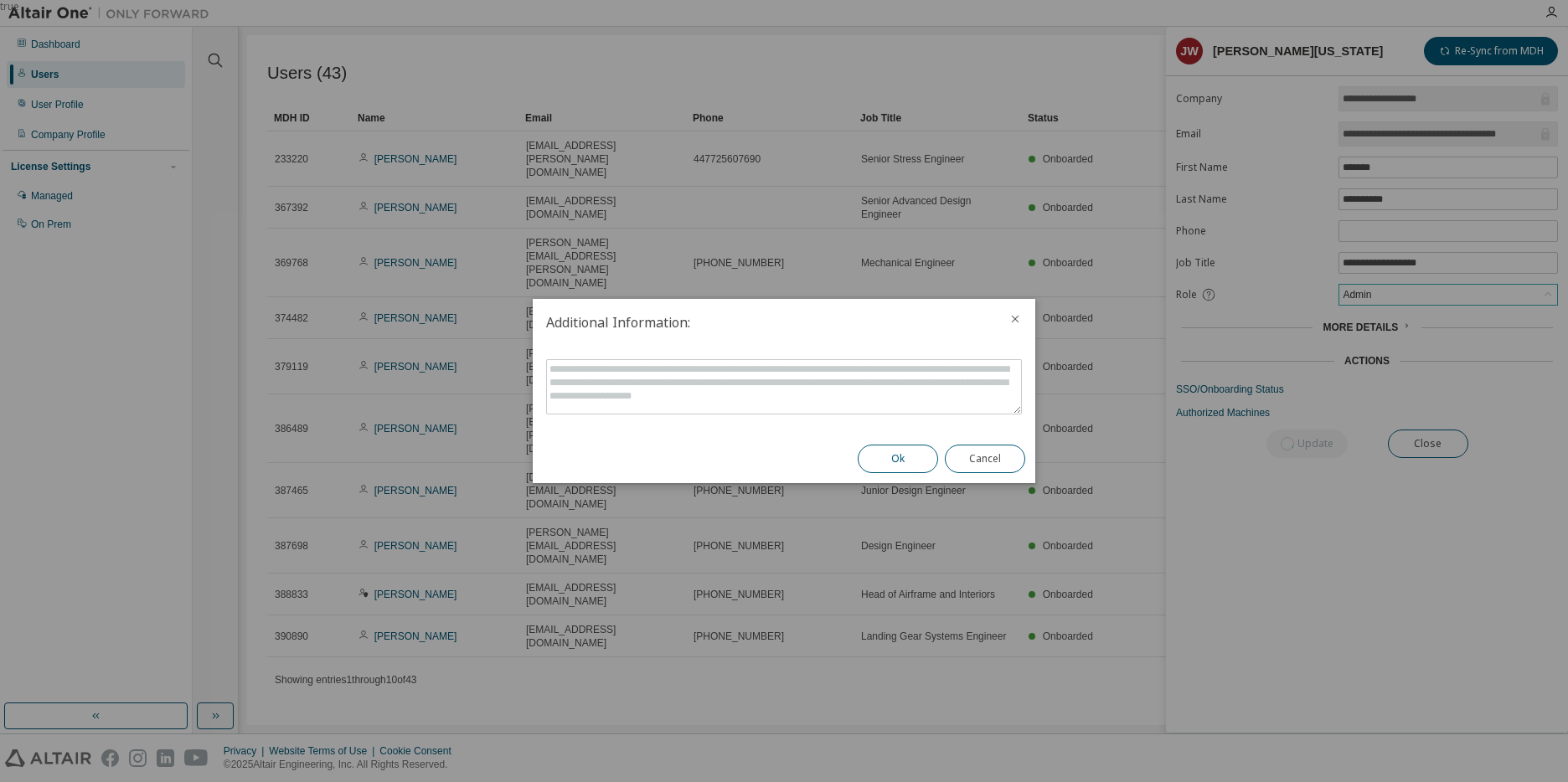
click at [902, 453] on button "Ok" at bounding box center [898, 459] width 81 height 29
